Goal: Use online tool/utility: Use online tool/utility

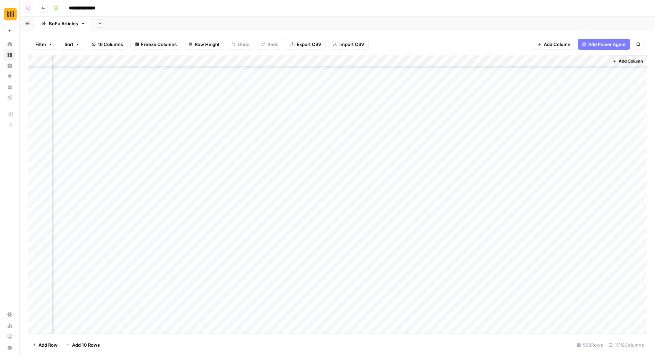
scroll to position [0, 374]
click at [603, 75] on div "Add Column" at bounding box center [337, 194] width 618 height 278
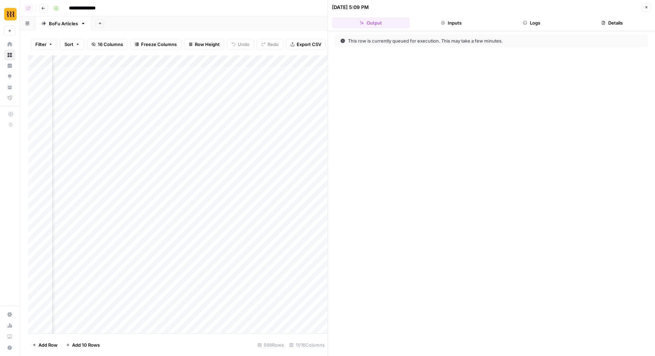
scroll to position [0, 693]
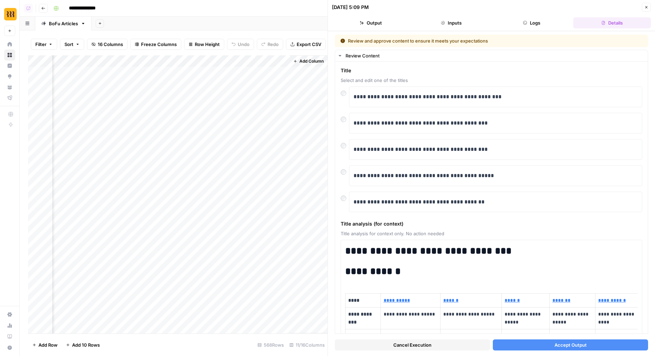
click at [621, 341] on button "Accept Output" at bounding box center [570, 345] width 155 height 11
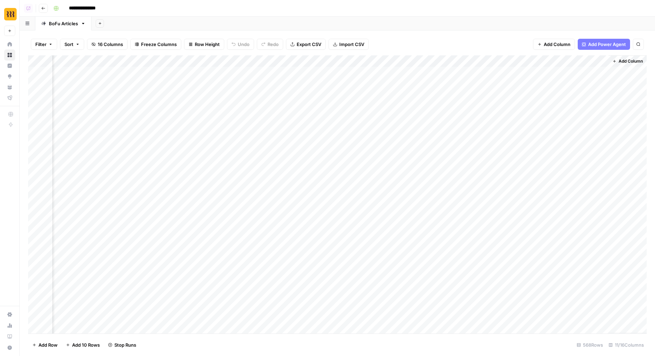
scroll to position [0, 366]
